Goal: Transaction & Acquisition: Obtain resource

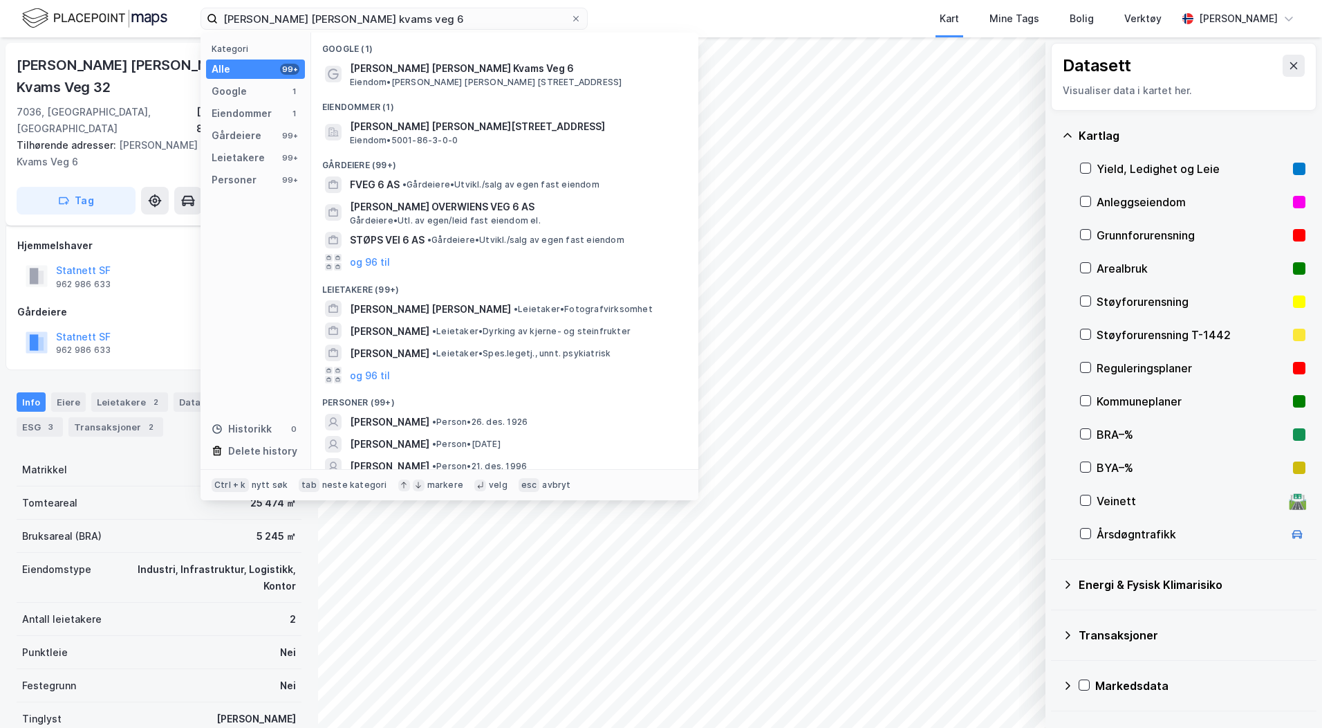
scroll to position [24, 0]
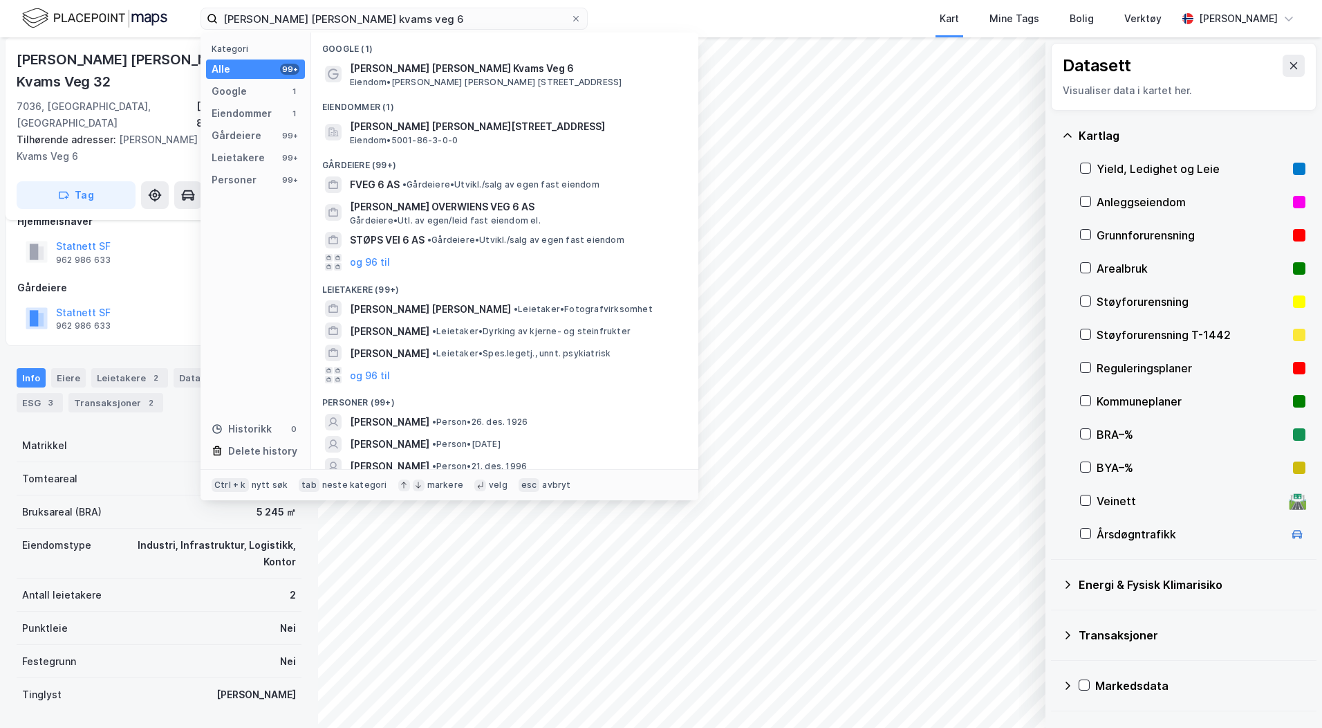
click at [350, 23] on input "[PERSON_NAME] [PERSON_NAME] kvams veg 6" at bounding box center [394, 18] width 353 height 21
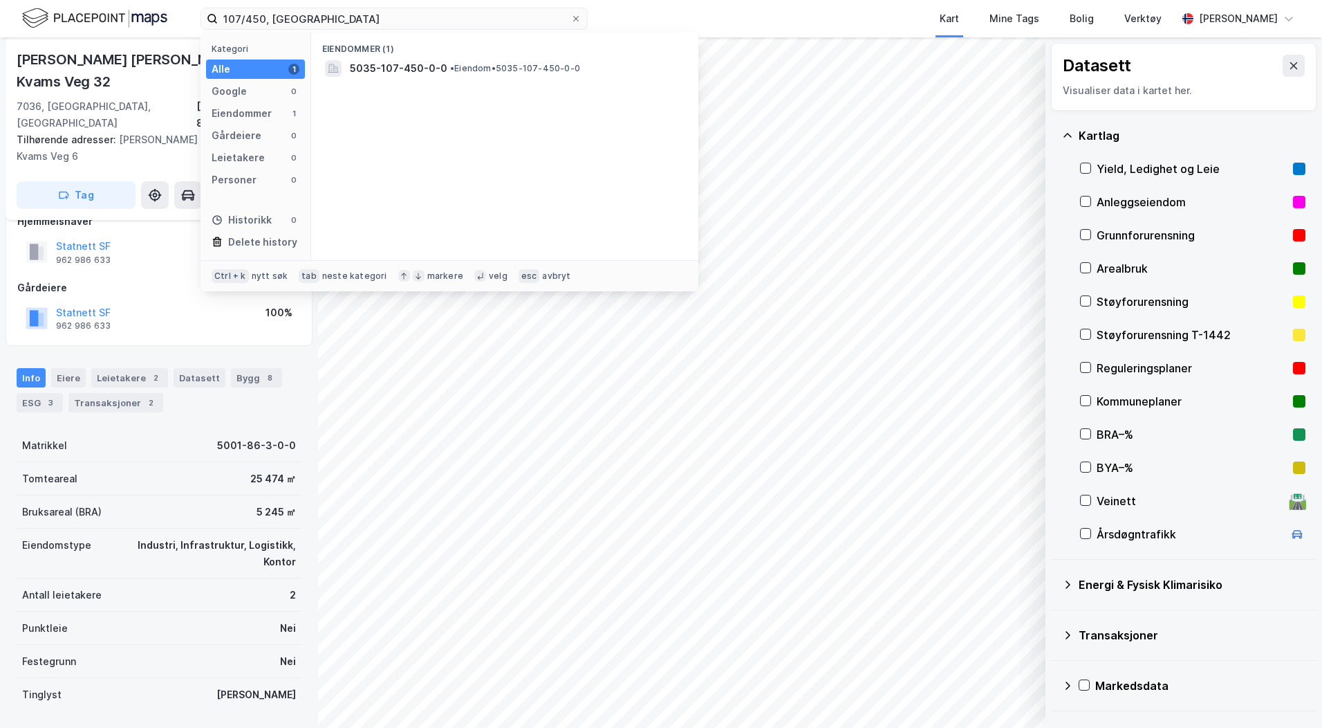
type input "107/450, [GEOGRAPHIC_DATA]"
click at [378, 65] on span "5035-107-450-0-0" at bounding box center [399, 68] width 98 height 17
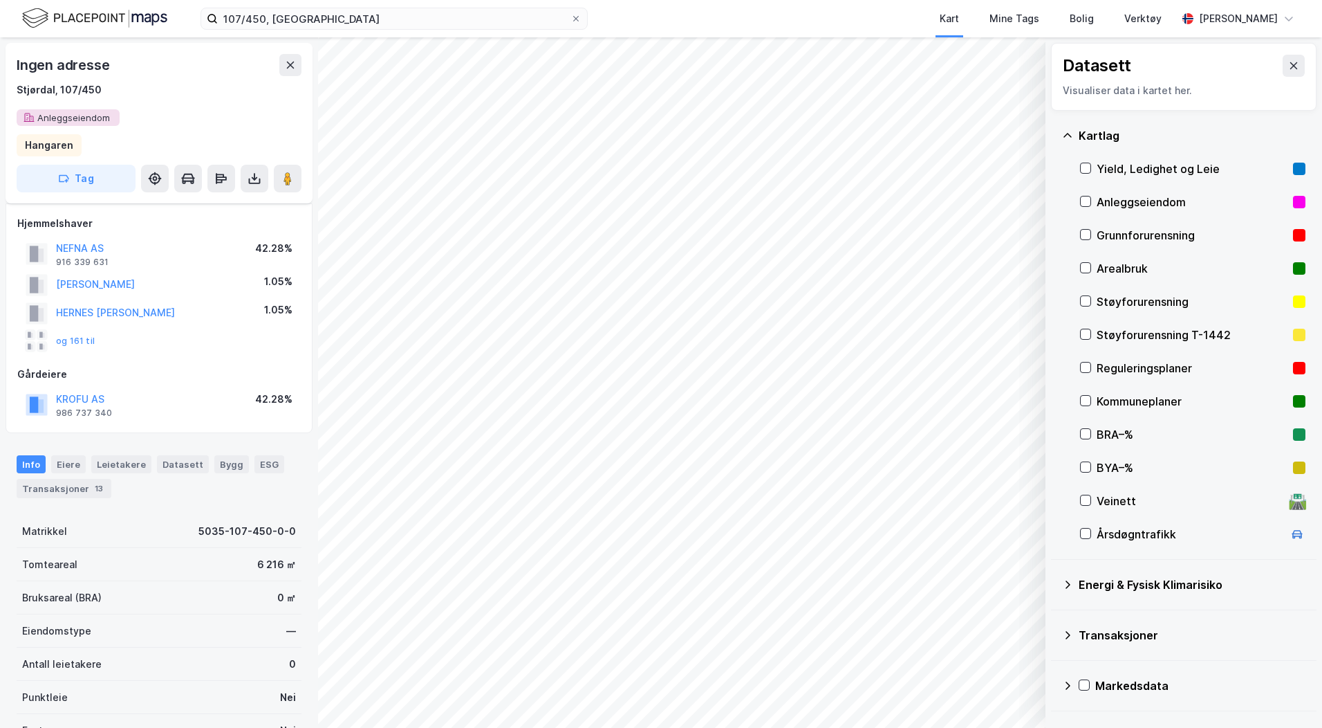
scroll to position [24, 0]
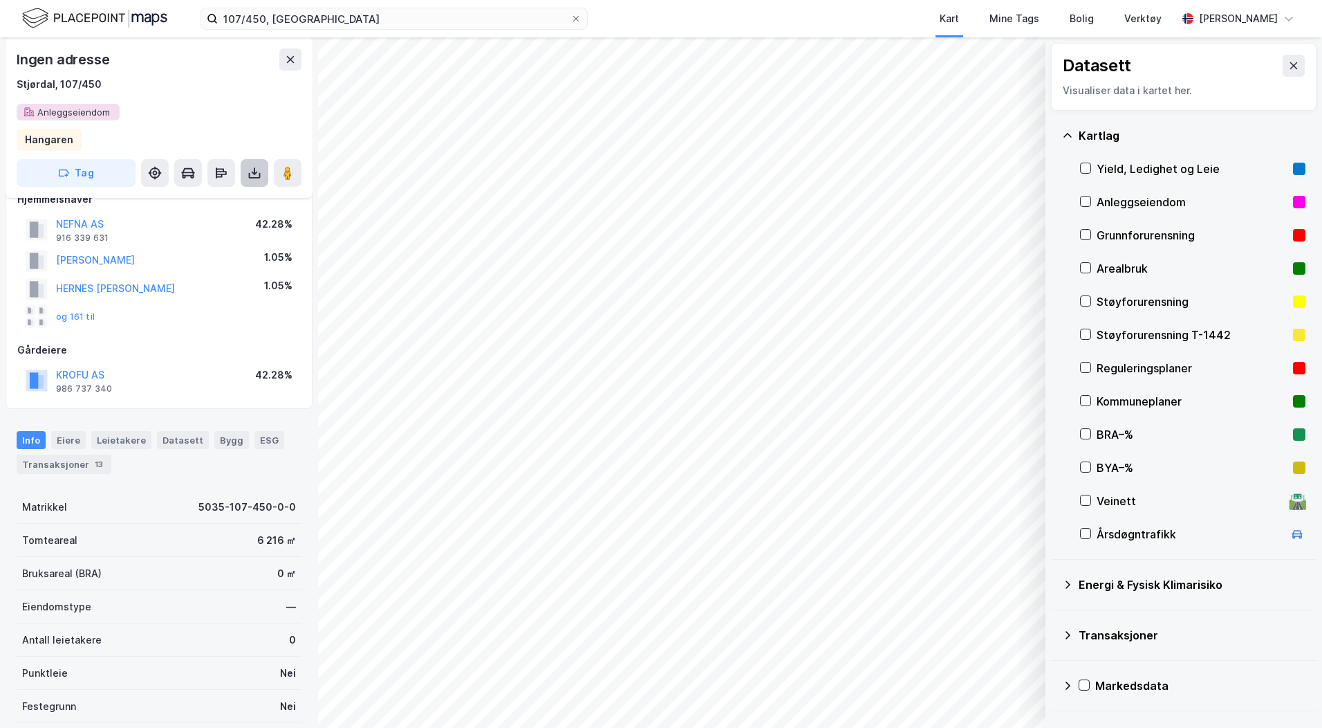
click at [253, 172] on icon at bounding box center [255, 173] width 14 height 14
click at [236, 199] on div "Last ned grunnbok" at bounding box center [194, 200] width 147 height 22
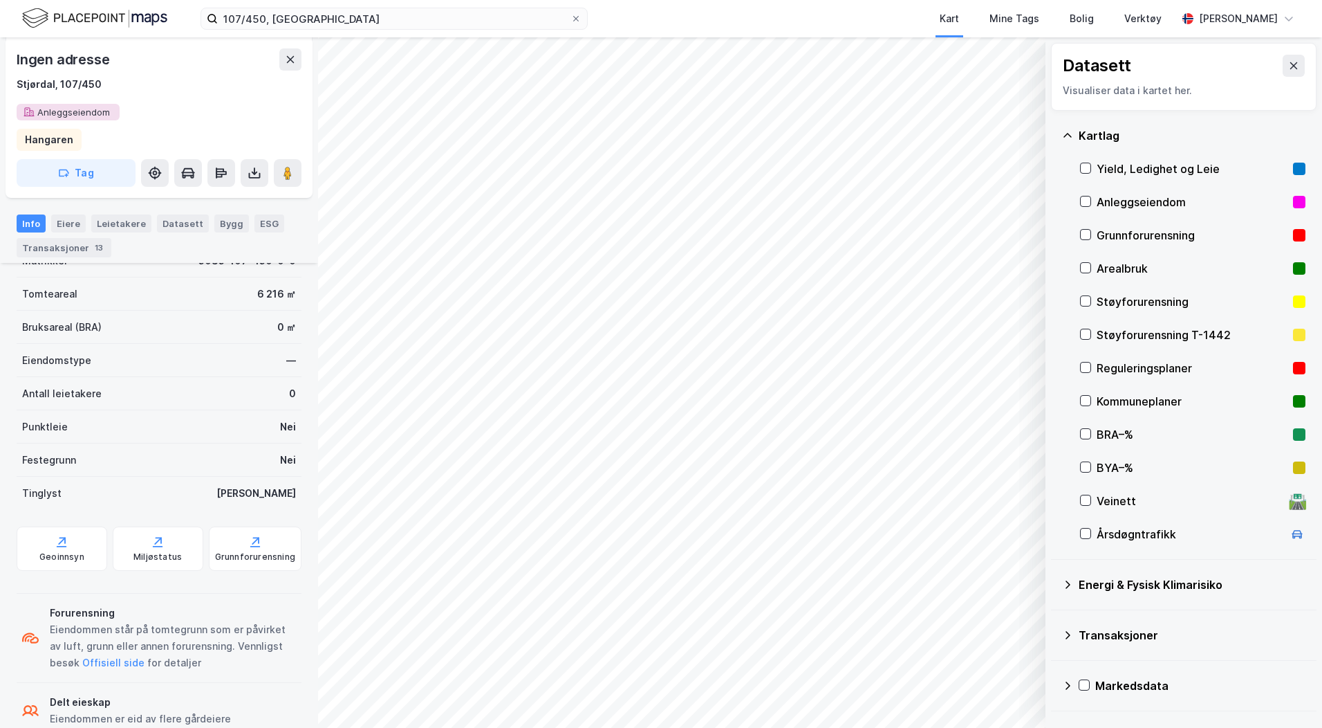
scroll to position [304, 0]
